Goal: Task Accomplishment & Management: Manage account settings

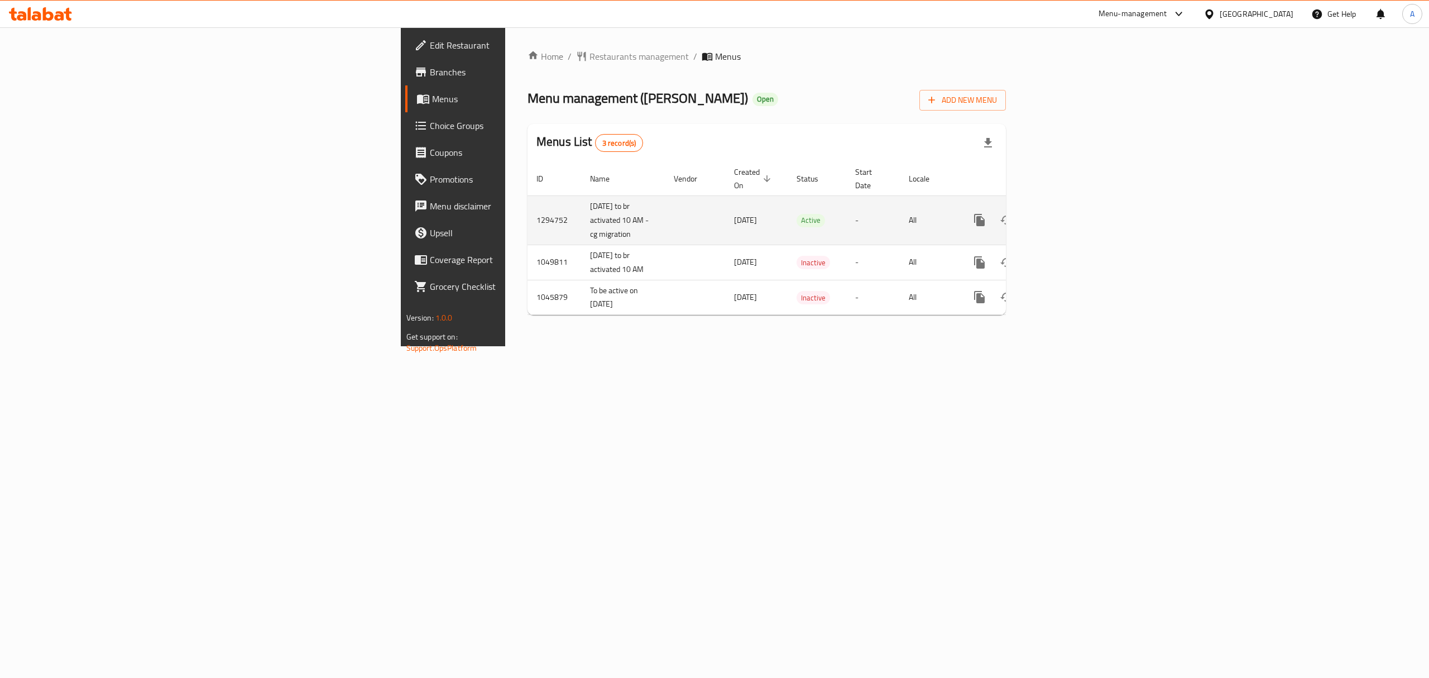
click at [1067, 213] on icon "enhanced table" at bounding box center [1060, 219] width 13 height 13
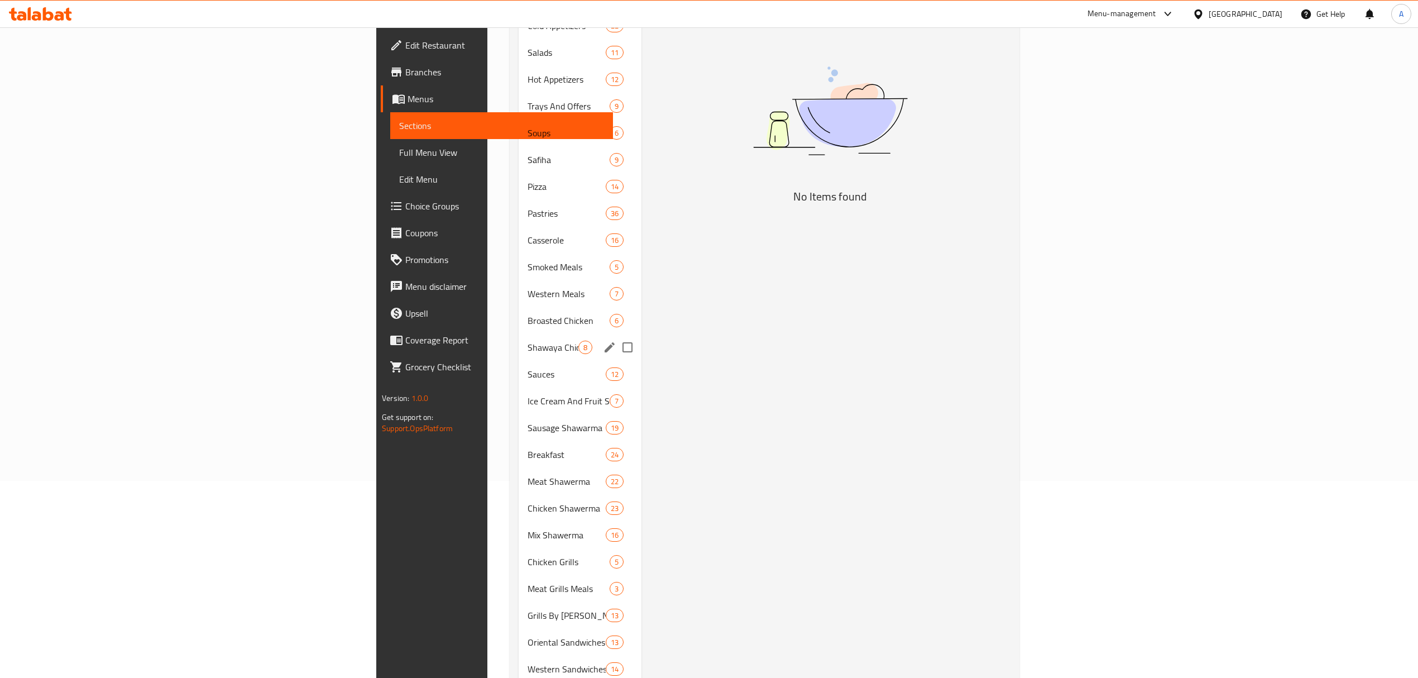
scroll to position [223, 0]
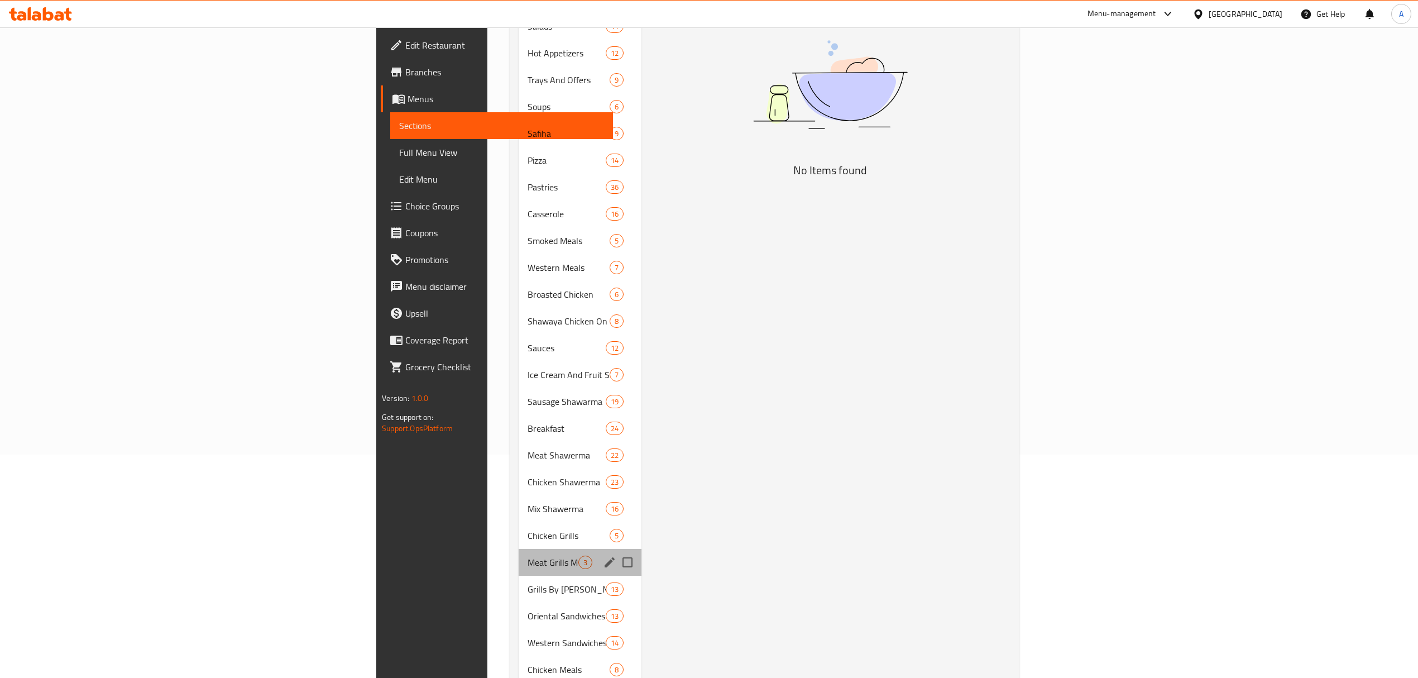
click at [519, 549] on div "Meat Grills Meals 3" at bounding box center [580, 562] width 123 height 27
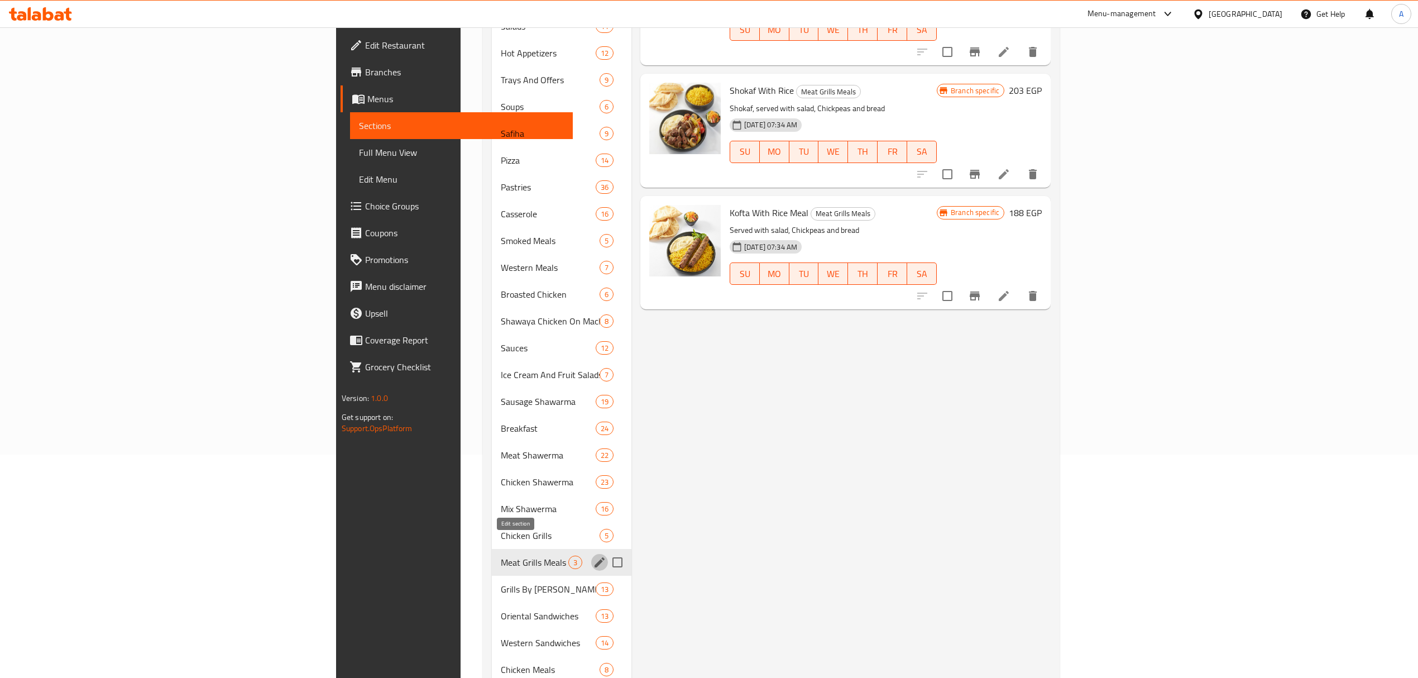
click at [593, 556] on icon "edit" at bounding box center [599, 562] width 13 height 13
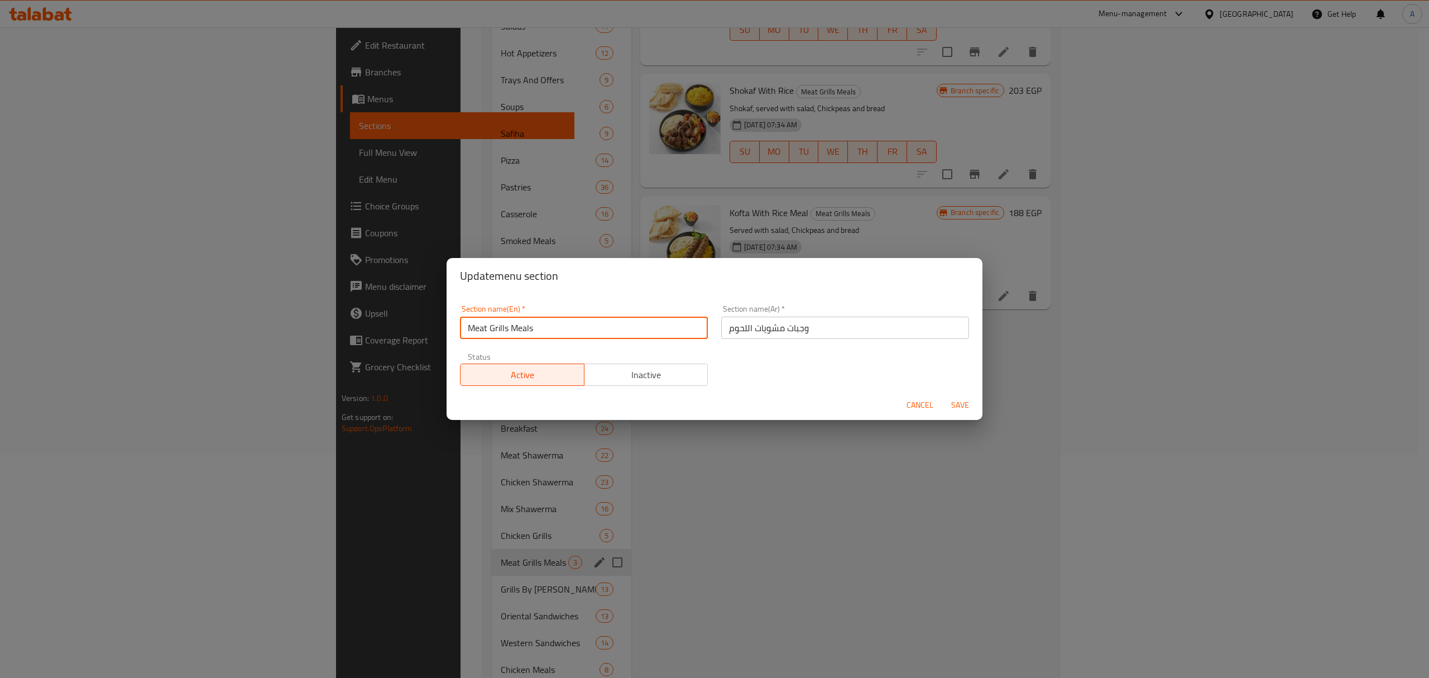
click at [537, 328] on input "Meat Grills Meals" at bounding box center [584, 328] width 248 height 22
drag, startPoint x: 537, startPoint y: 328, endPoint x: 465, endPoint y: 322, distance: 72.3
click at [465, 322] on input "Meat Grills Meals" at bounding box center [584, 328] width 248 height 22
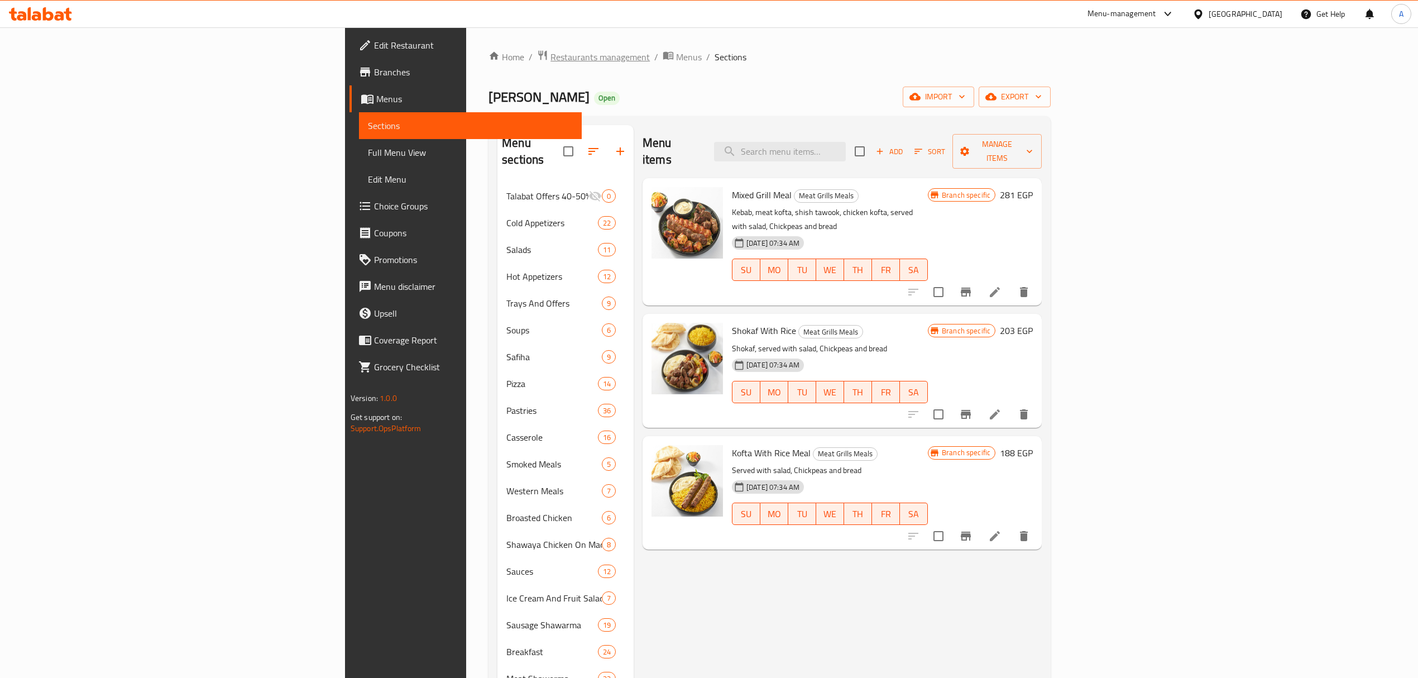
click at [551, 61] on span "Restaurants management" at bounding box center [600, 56] width 99 height 13
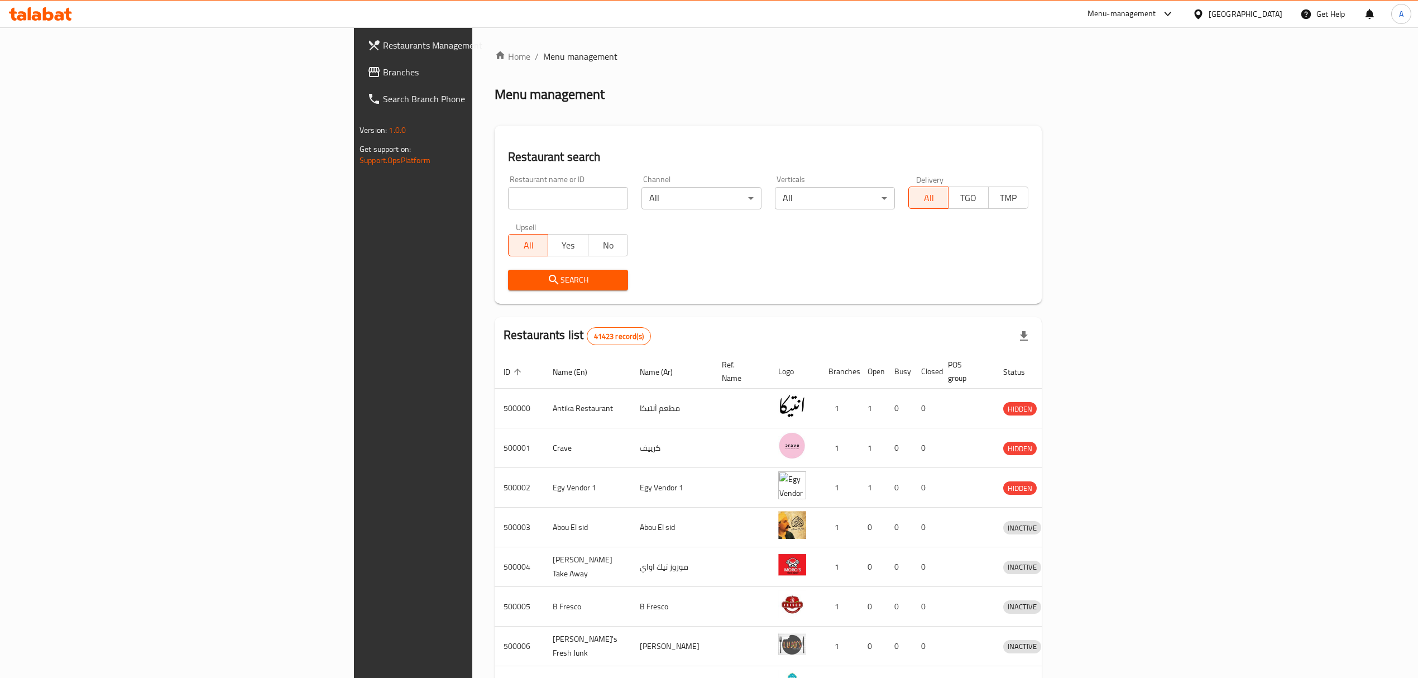
click at [508, 195] on input "search" at bounding box center [568, 198] width 120 height 22
type input "Pizza Hut"
click button "Search" at bounding box center [568, 280] width 120 height 21
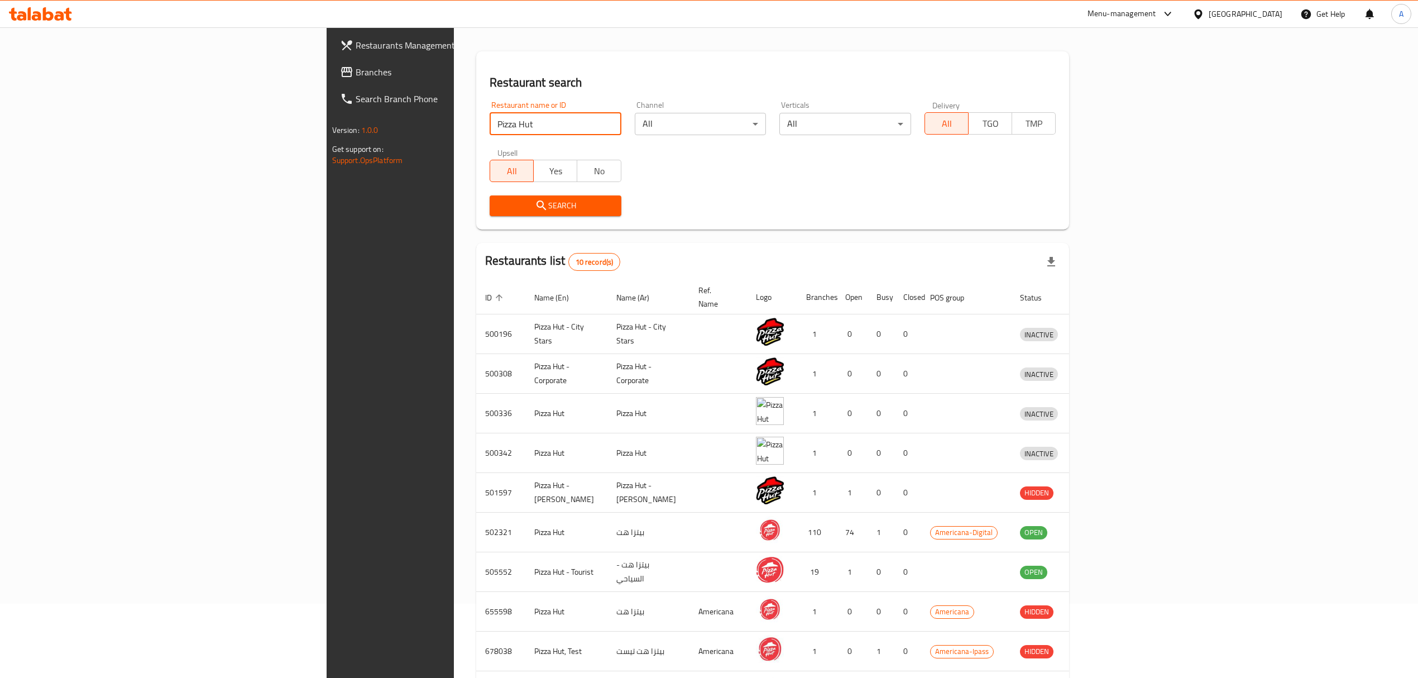
scroll to position [155, 0]
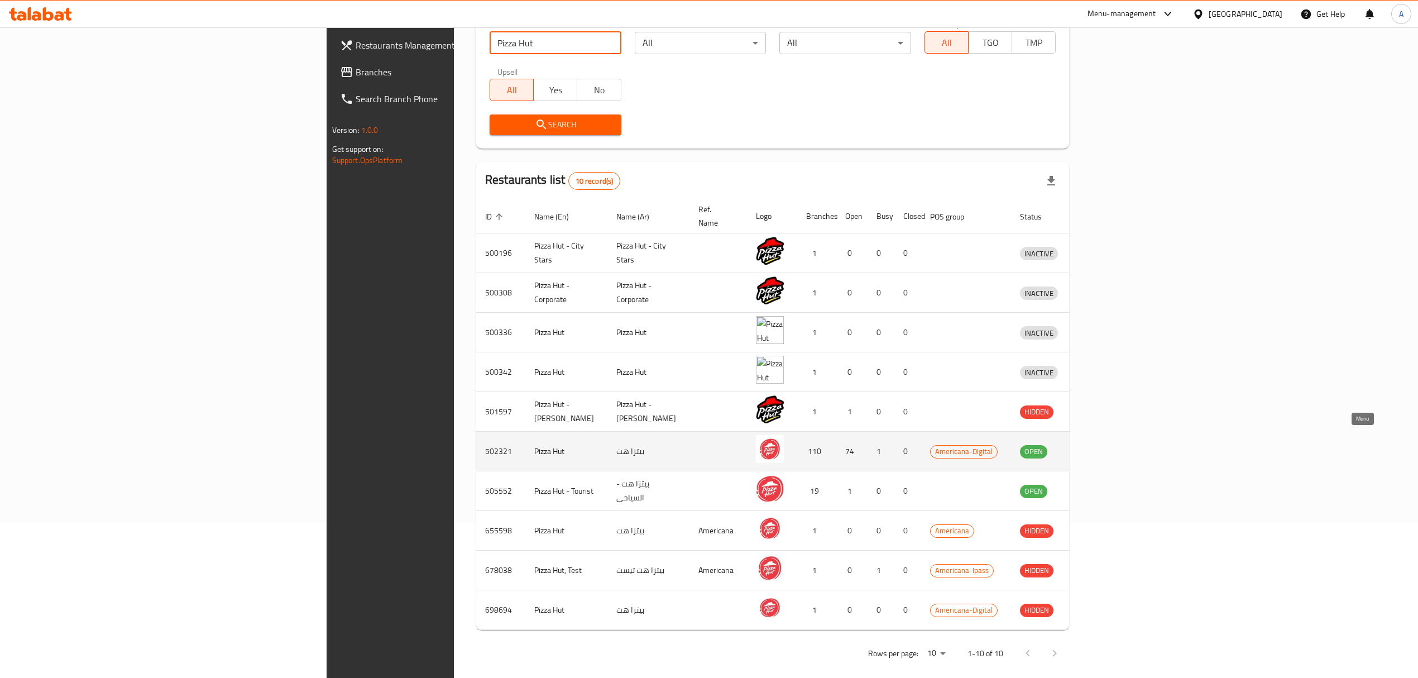
click at [1094, 444] on icon "enhanced table" at bounding box center [1086, 450] width 13 height 13
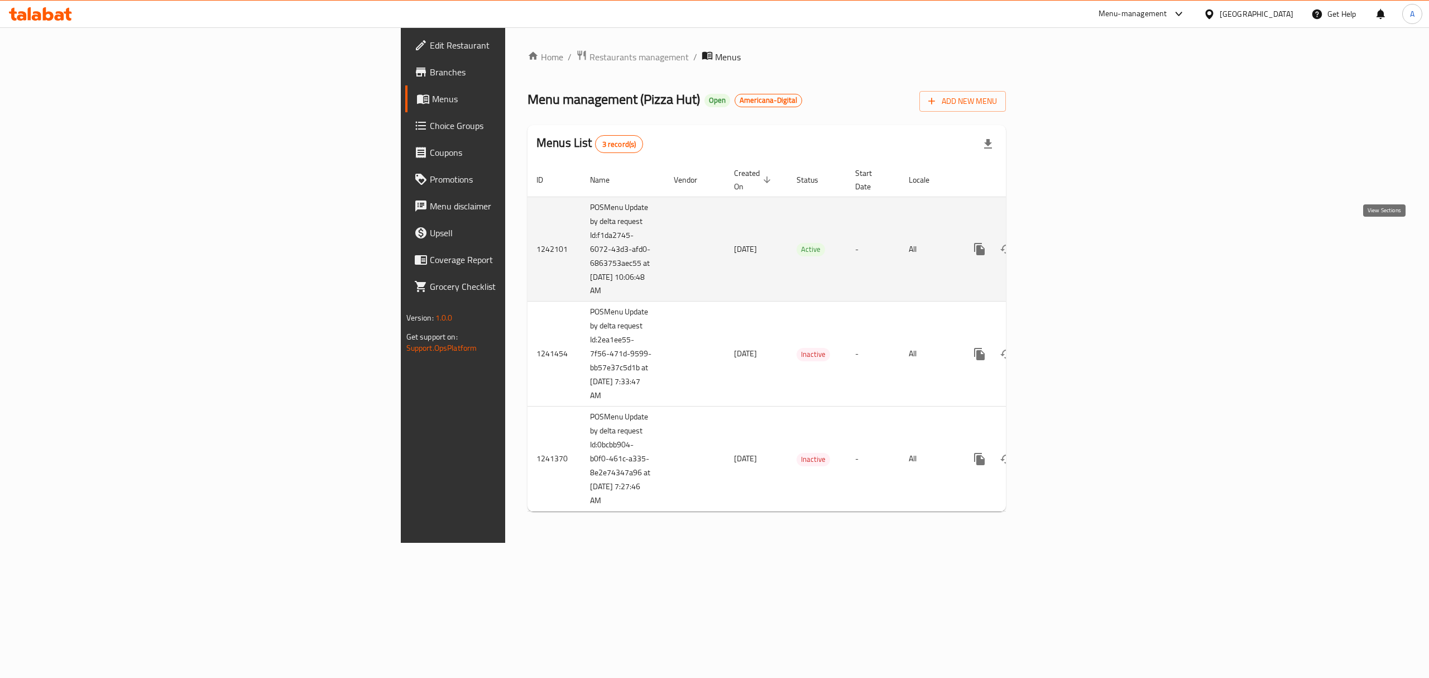
click at [1067, 242] on icon "enhanced table" at bounding box center [1060, 248] width 13 height 13
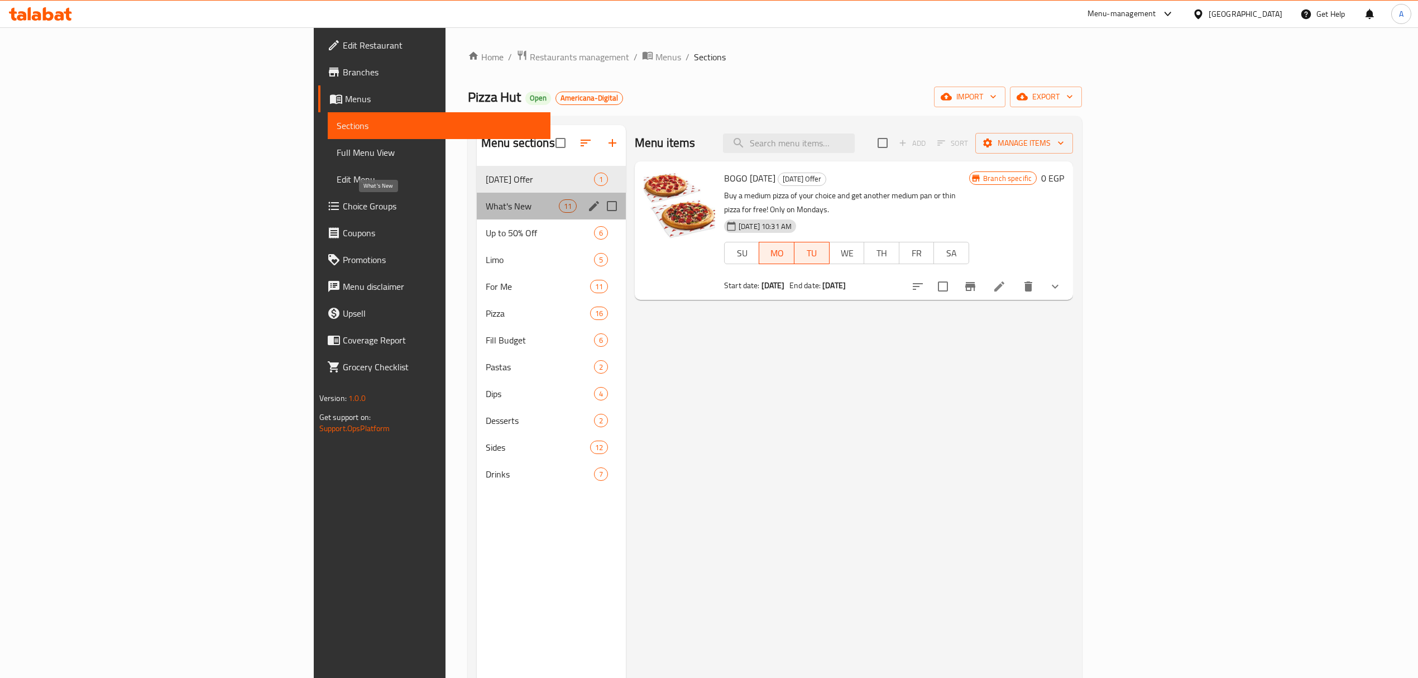
click at [486, 212] on span "What's New" at bounding box center [522, 205] width 73 height 13
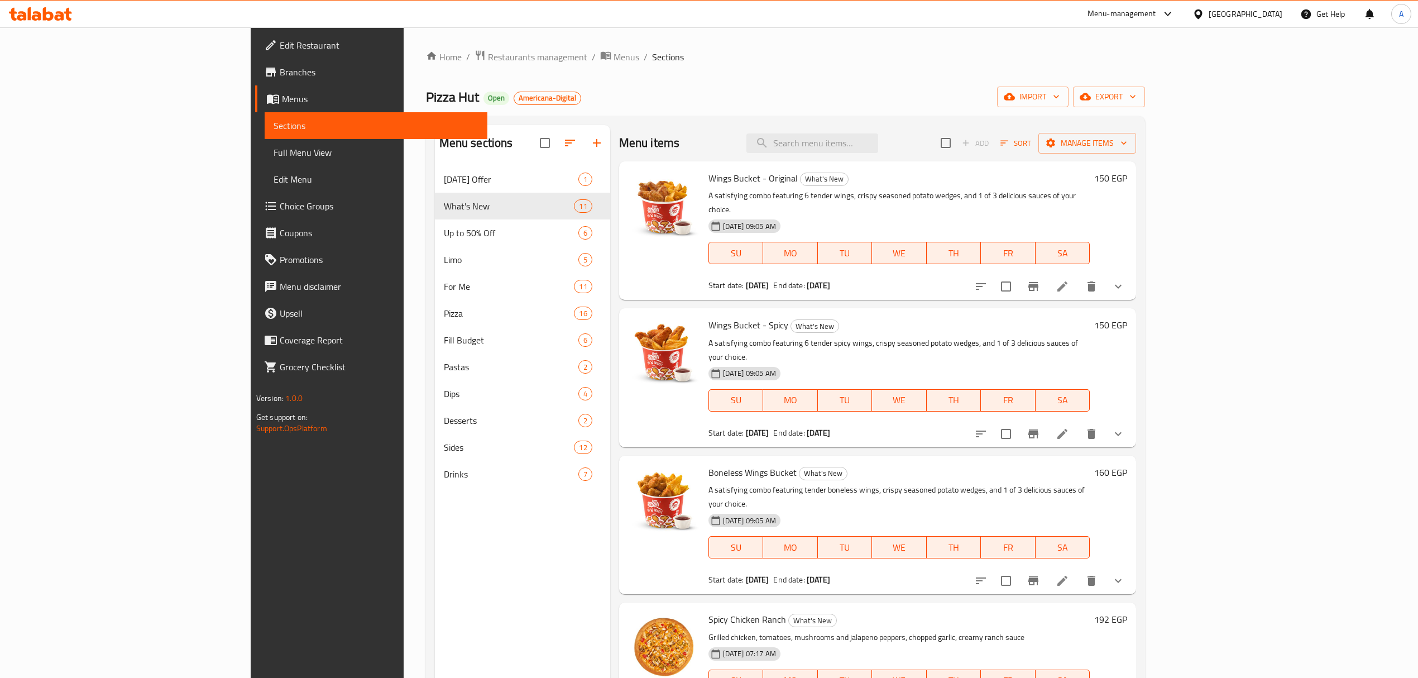
click at [952, 317] on h6 "Wings Bucket - Spicy What's New" at bounding box center [899, 325] width 381 height 16
click at [797, 192] on p "A satisfying combo featuring 6 tender wings, crispy seasoned potato wedges, and…" at bounding box center [899, 203] width 381 height 28
click at [872, 322] on div "Wings Bucket - Spicy What's New A satisfying combo featuring 6 tender spicy win…" at bounding box center [899, 378] width 390 height 130
click at [651, 92] on div "Pizza Hut Open Americana-Digital import export" at bounding box center [786, 97] width 720 height 21
click at [488, 50] on span "Restaurants management" at bounding box center [537, 56] width 99 height 13
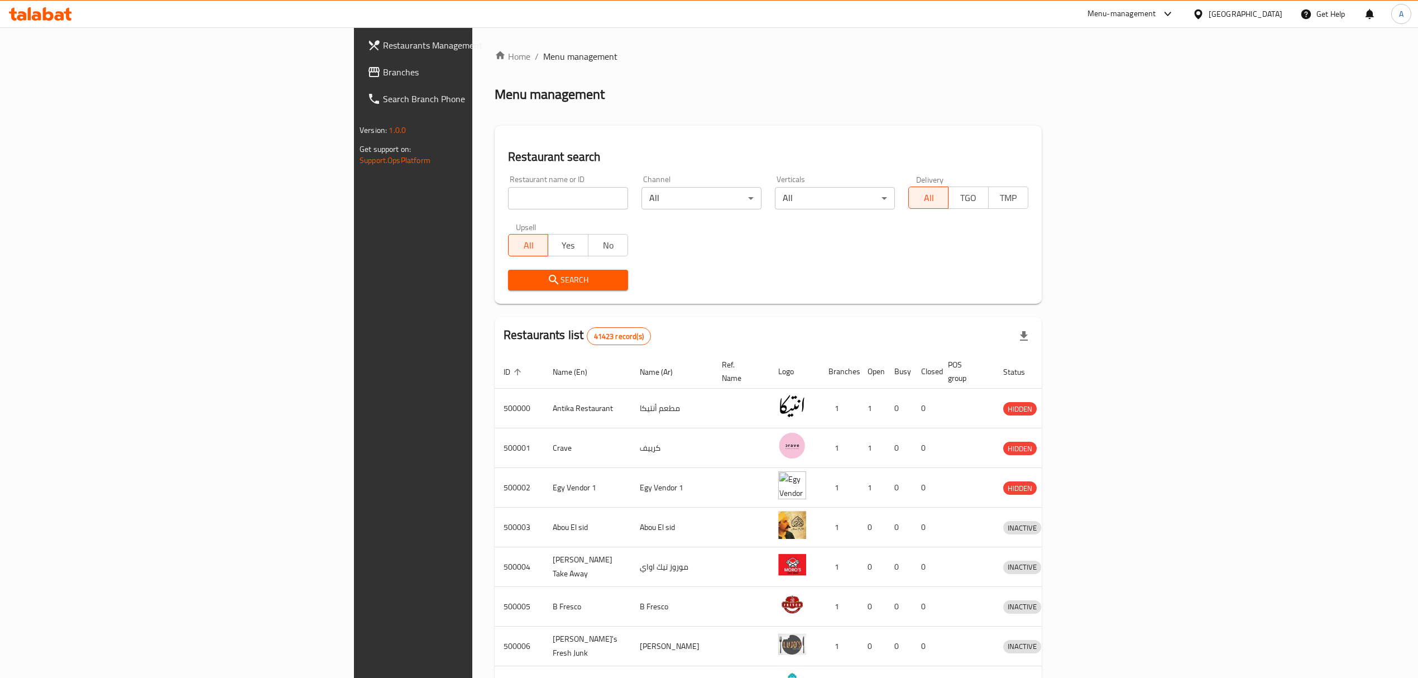
click at [508, 208] on input "search" at bounding box center [568, 198] width 120 height 22
paste input "648681"
type input "648681"
click button "Search" at bounding box center [568, 280] width 120 height 21
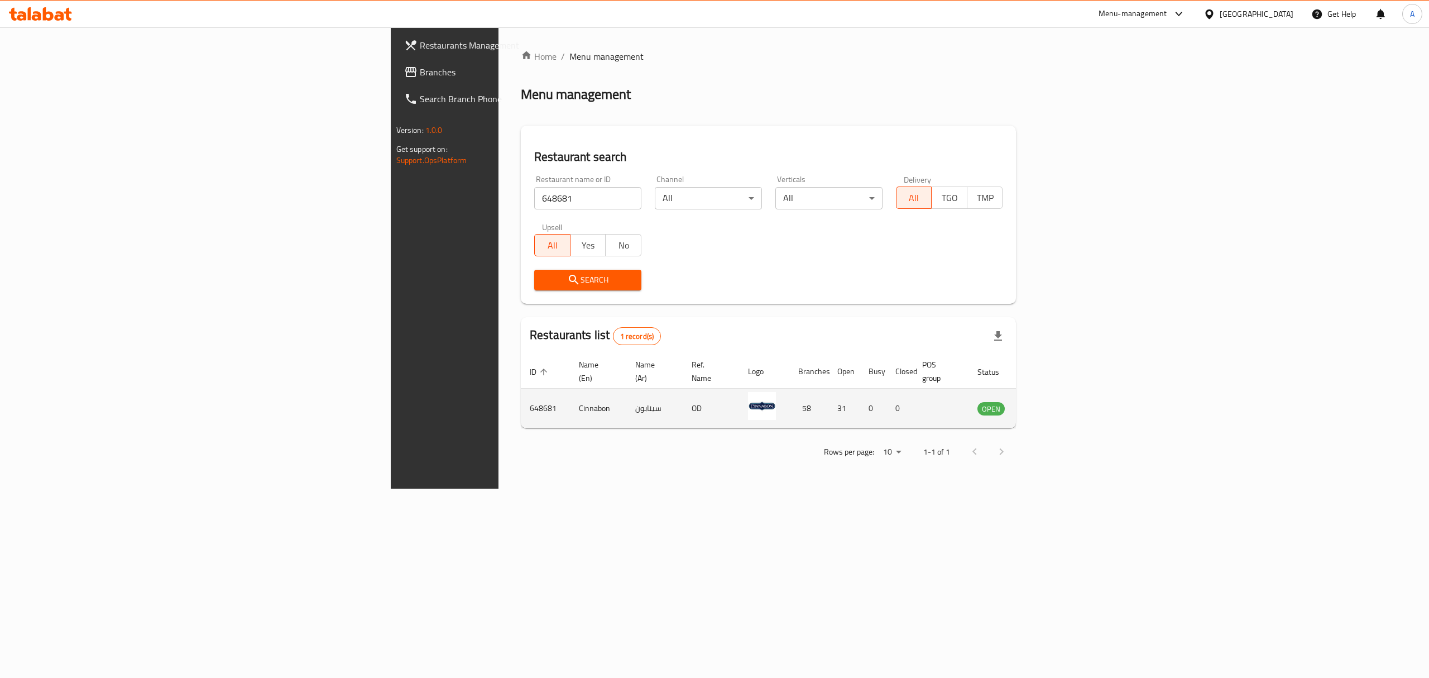
click at [1047, 406] on icon "enhanced table" at bounding box center [1046, 408] width 4 height 4
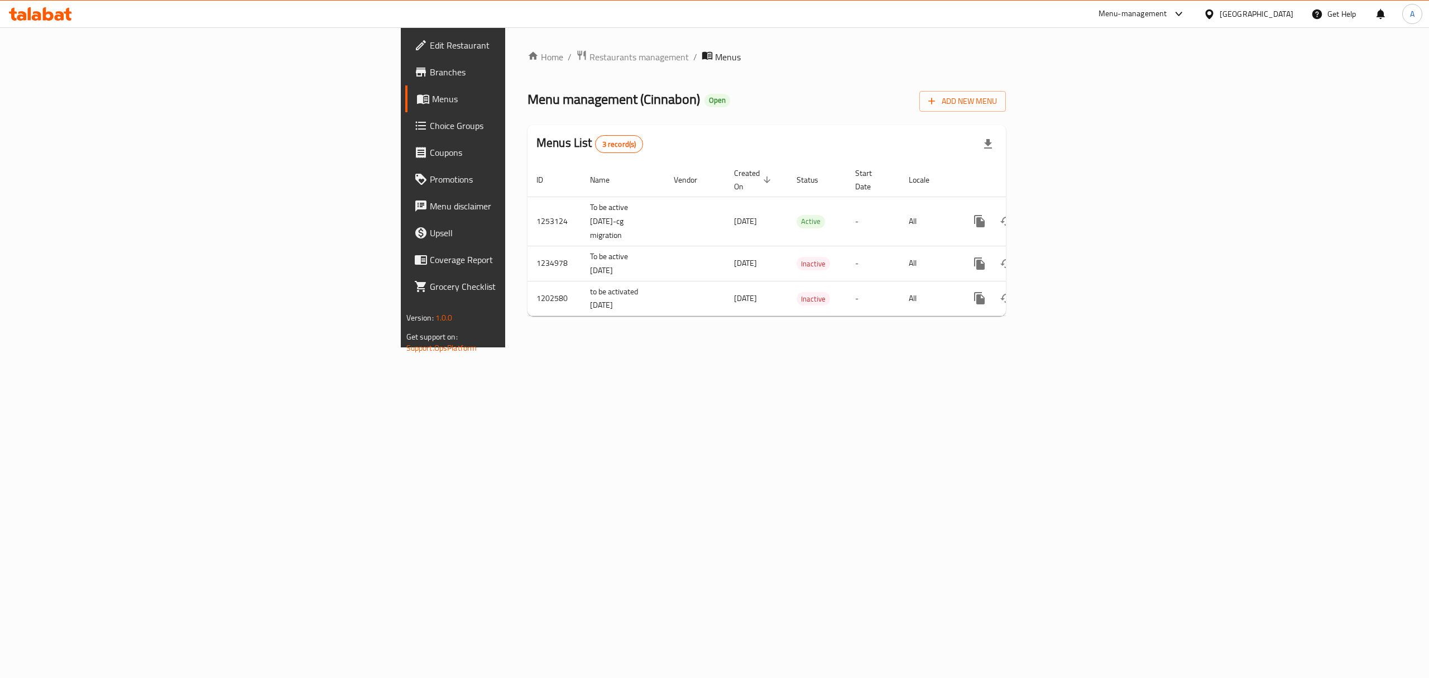
click at [430, 76] on span "Branches" at bounding box center [530, 71] width 201 height 13
